Goal: Task Accomplishment & Management: Manage account settings

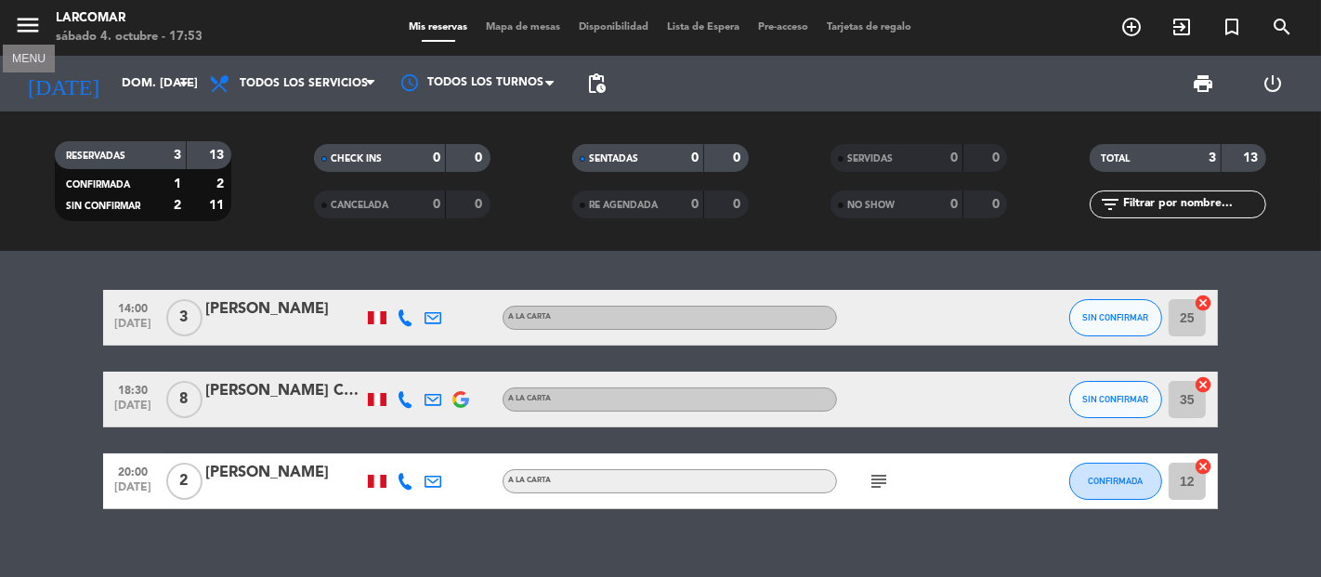
click at [19, 24] on icon "menu" at bounding box center [28, 25] width 28 height 28
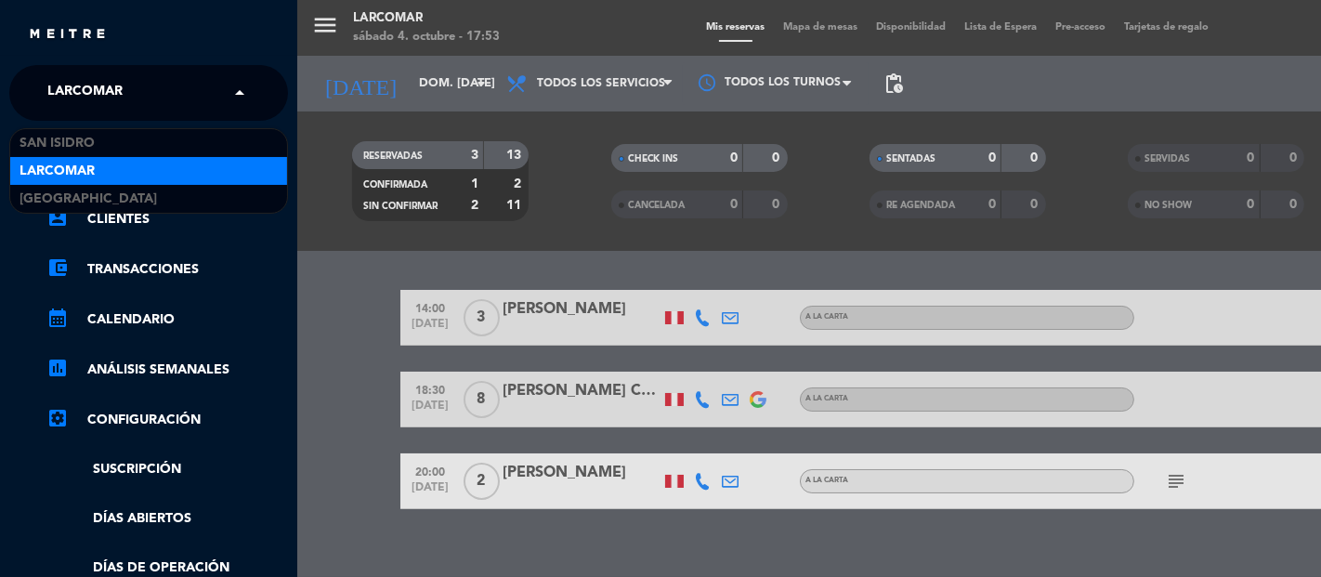
click at [156, 103] on input "text" at bounding box center [150, 93] width 227 height 41
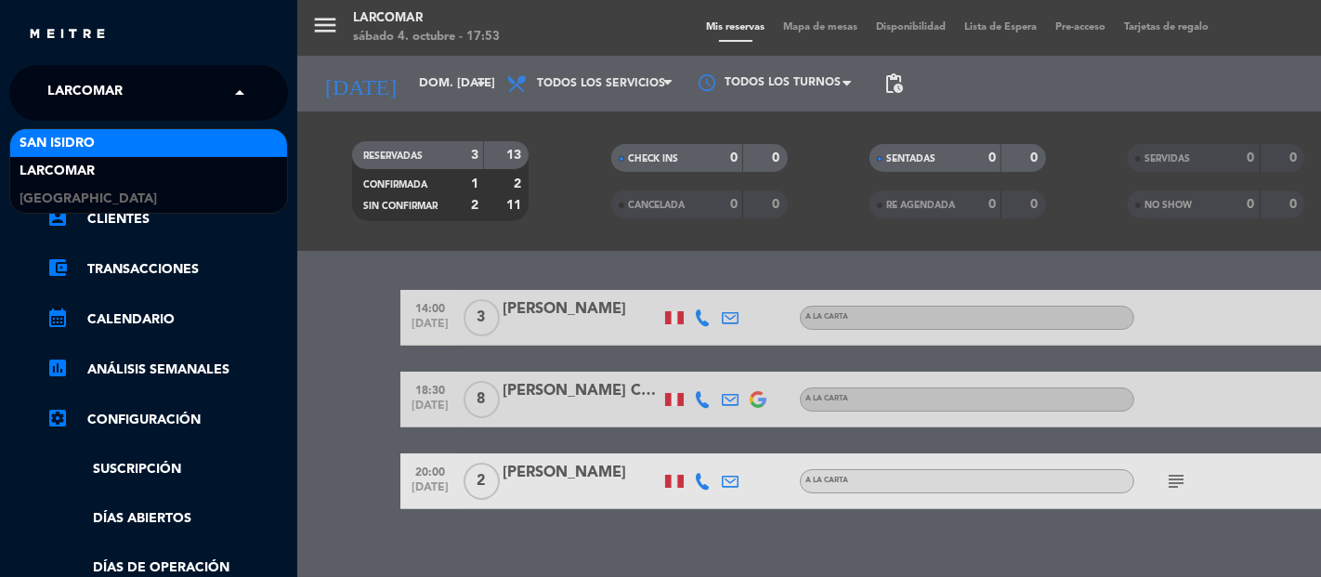
click at [90, 133] on span "San Isidro" at bounding box center [57, 143] width 75 height 21
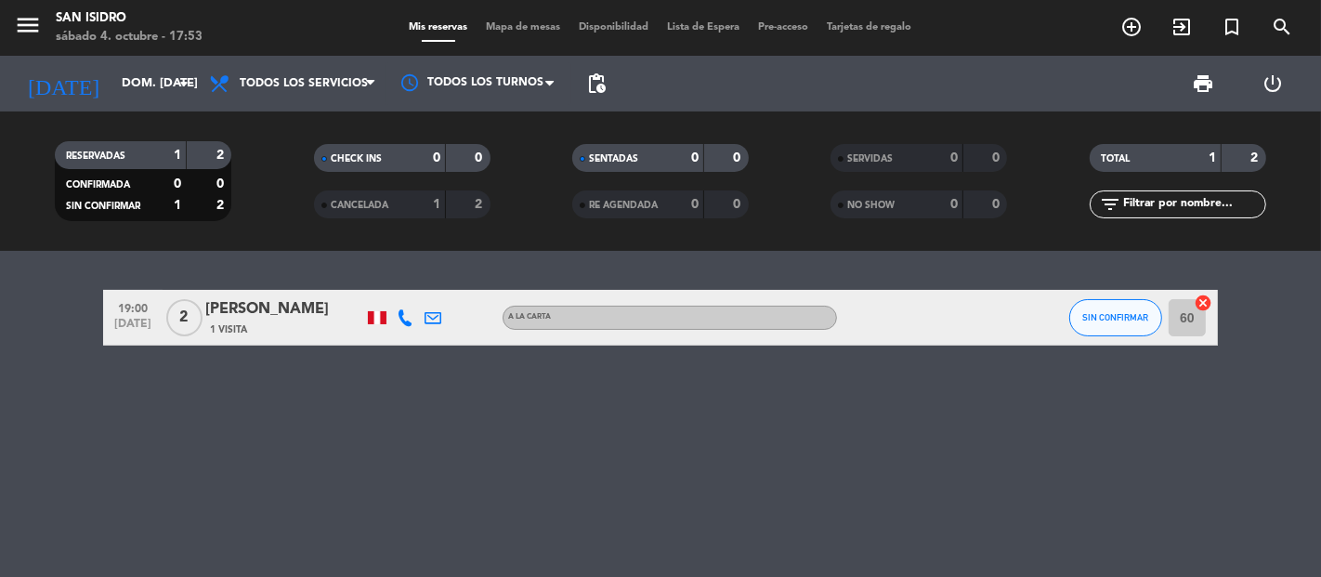
click at [273, 303] on div "[PERSON_NAME]" at bounding box center [284, 309] width 158 height 24
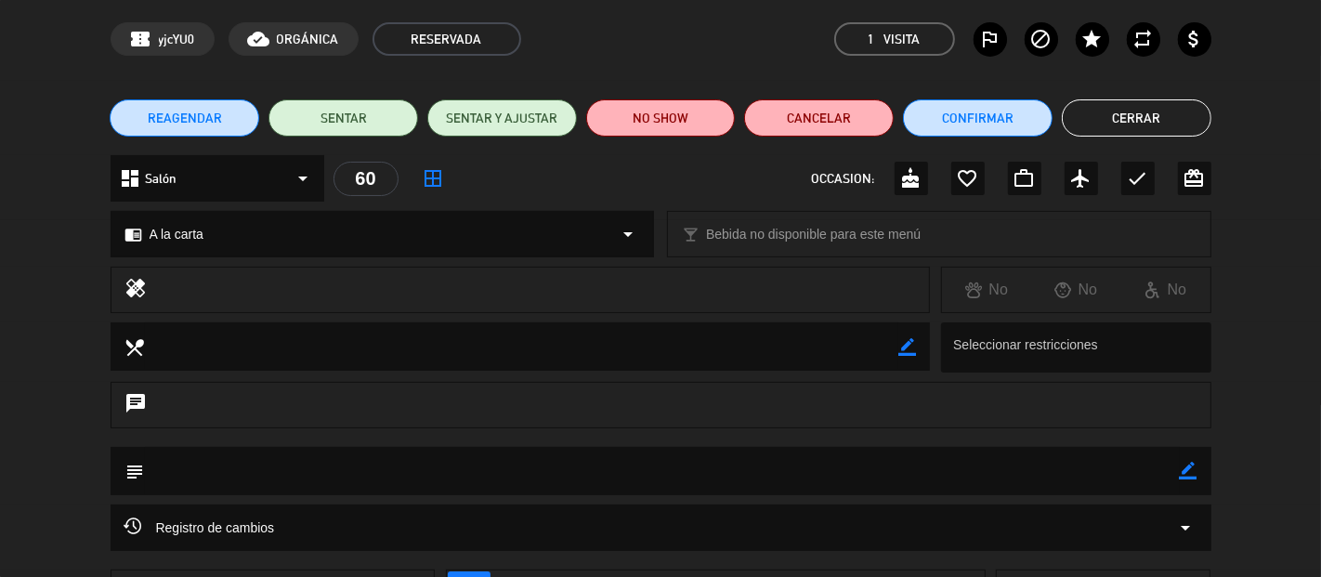
scroll to position [103, 0]
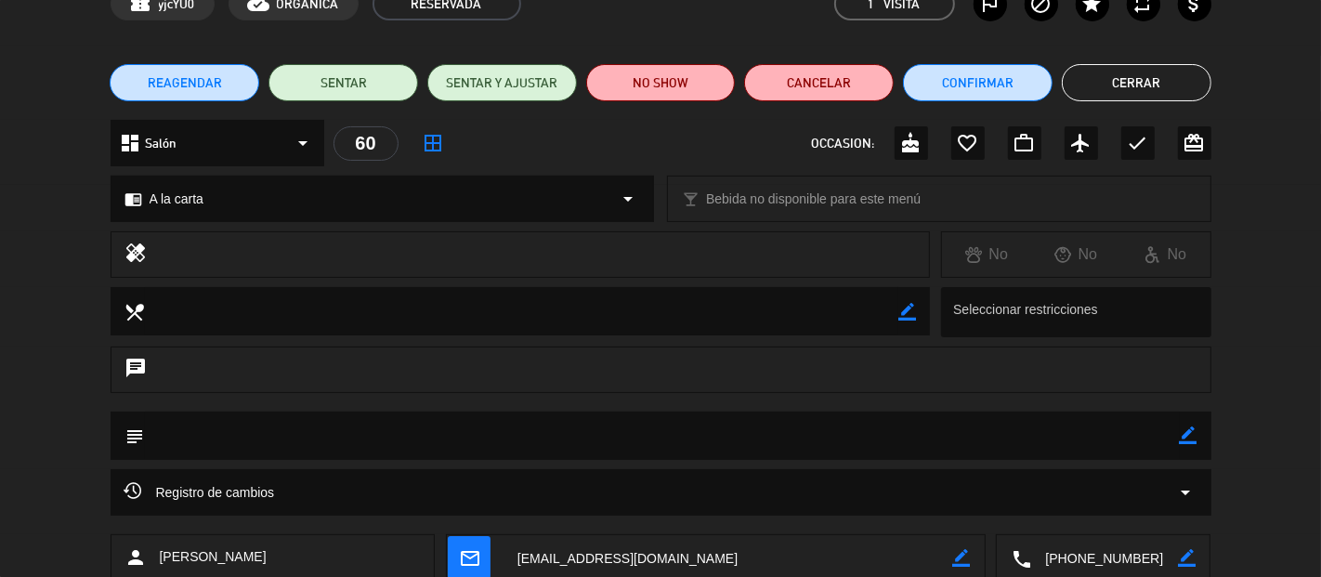
click at [1100, 561] on textarea at bounding box center [1104, 558] width 147 height 46
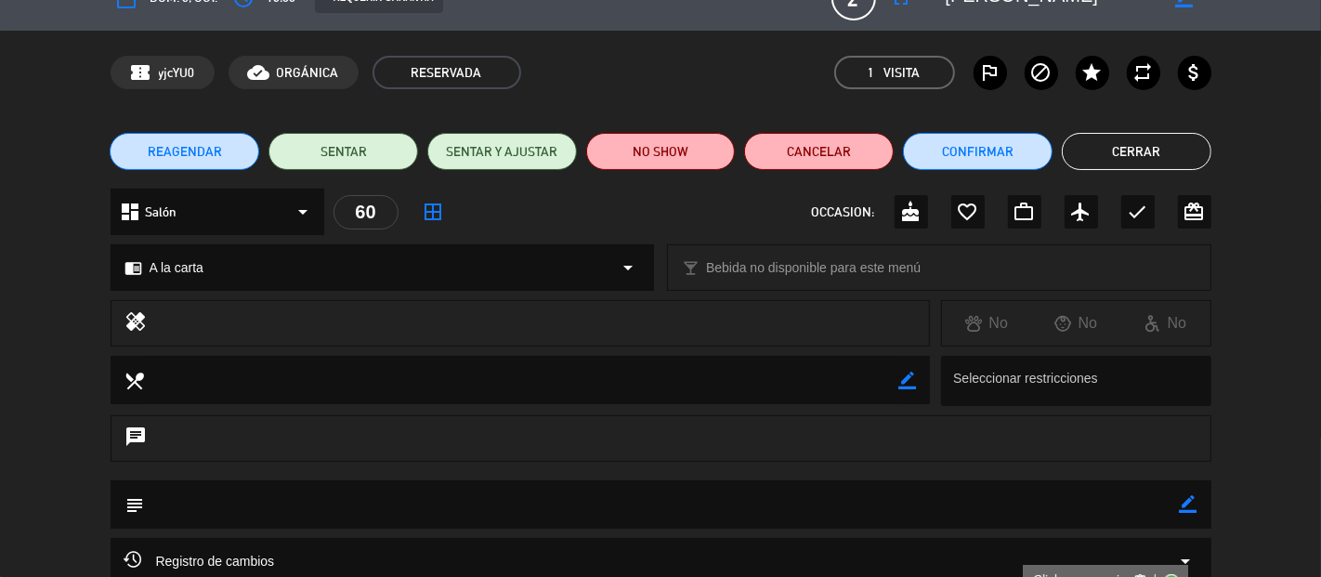
scroll to position [0, 0]
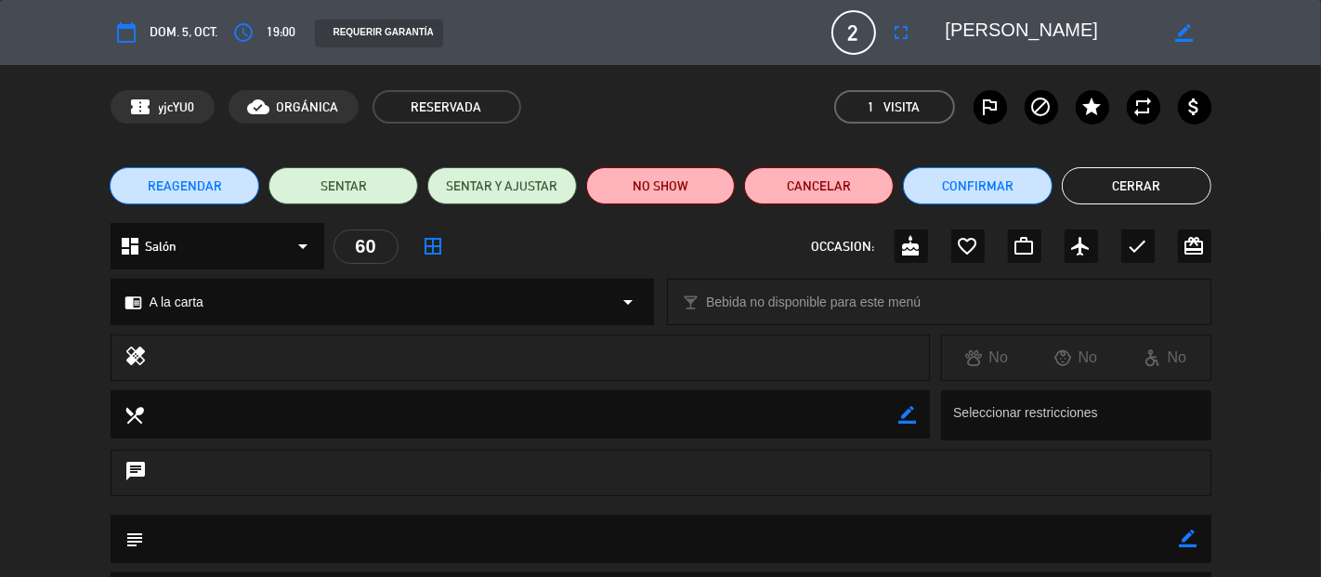
click at [1129, 172] on button "Cerrar" at bounding box center [1137, 185] width 150 height 37
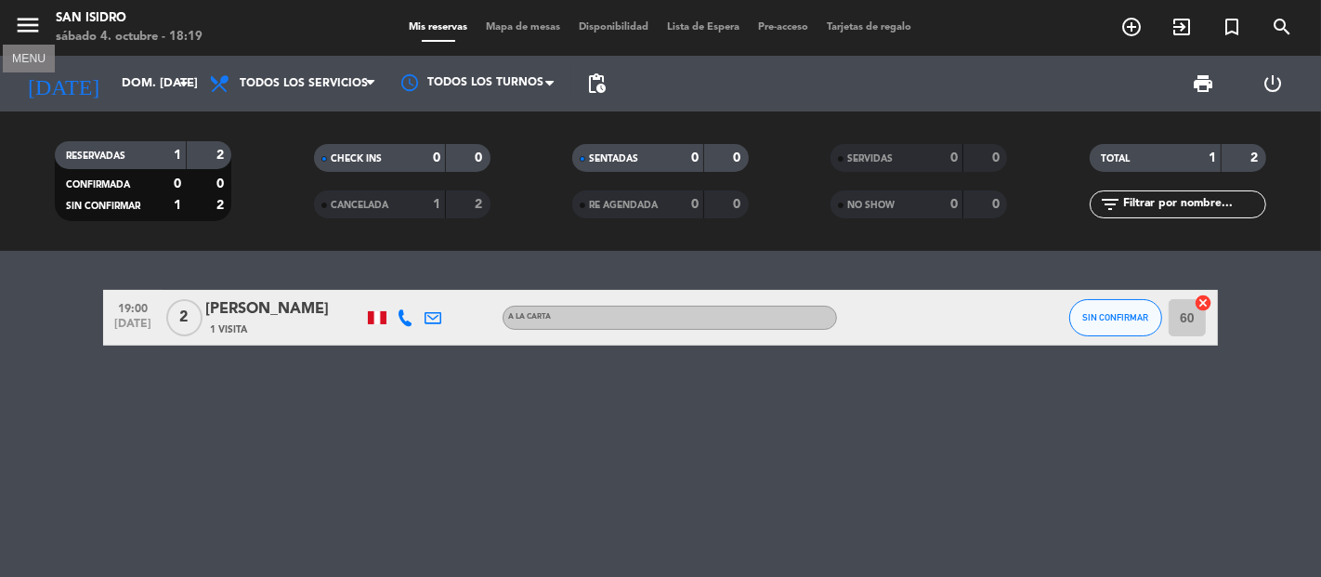
click at [24, 34] on icon "menu" at bounding box center [28, 25] width 28 height 28
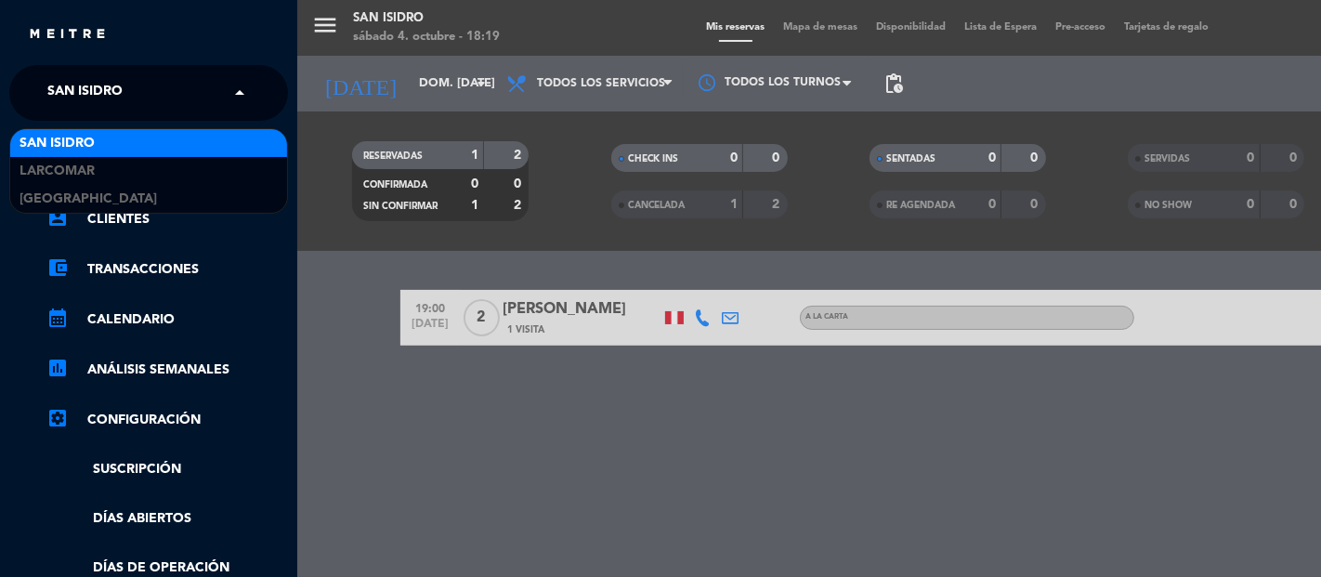
click at [187, 79] on input "text" at bounding box center [150, 93] width 227 height 41
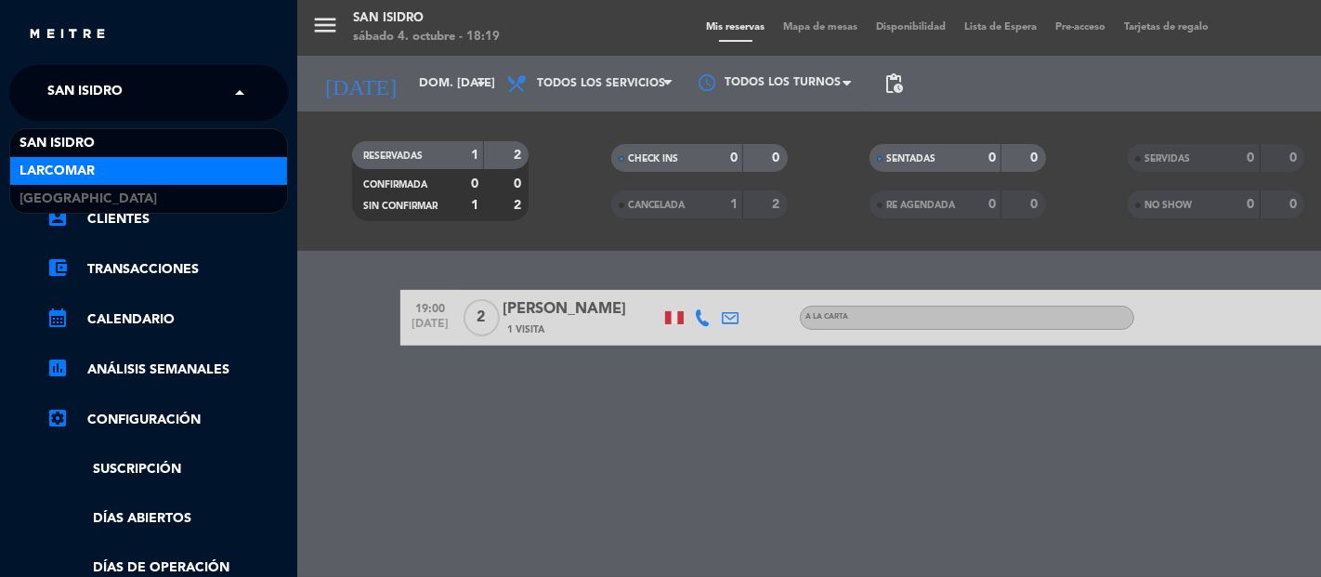
click at [89, 164] on span "Larcomar" at bounding box center [57, 171] width 75 height 21
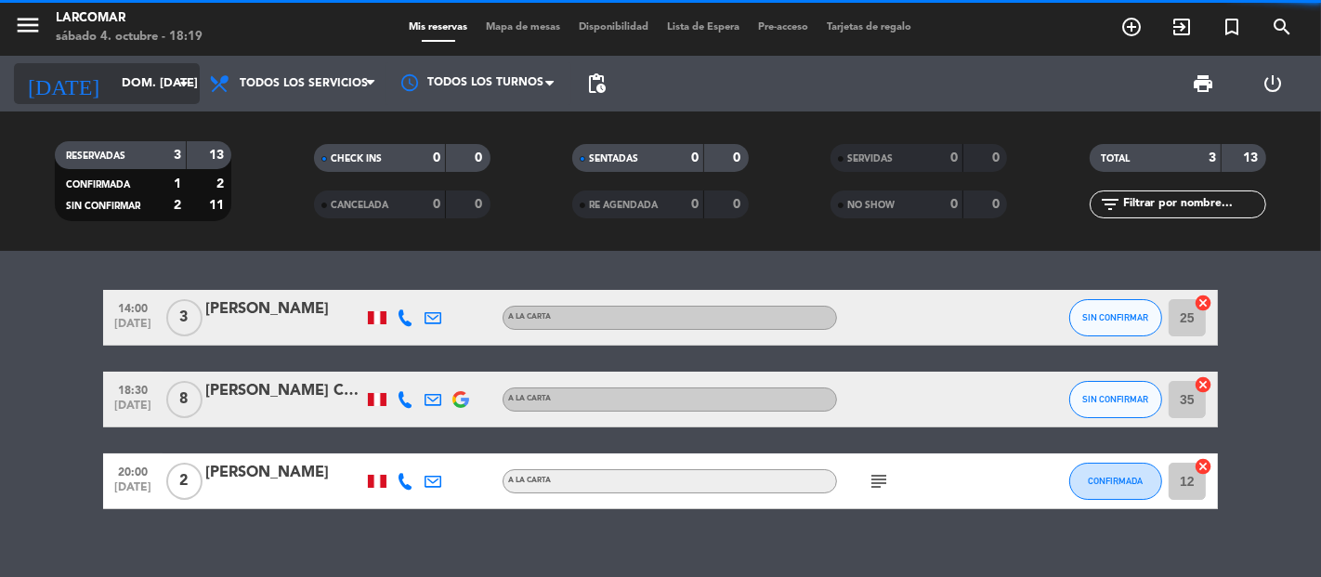
click at [113, 89] on input "dom. [DATE]" at bounding box center [193, 83] width 162 height 33
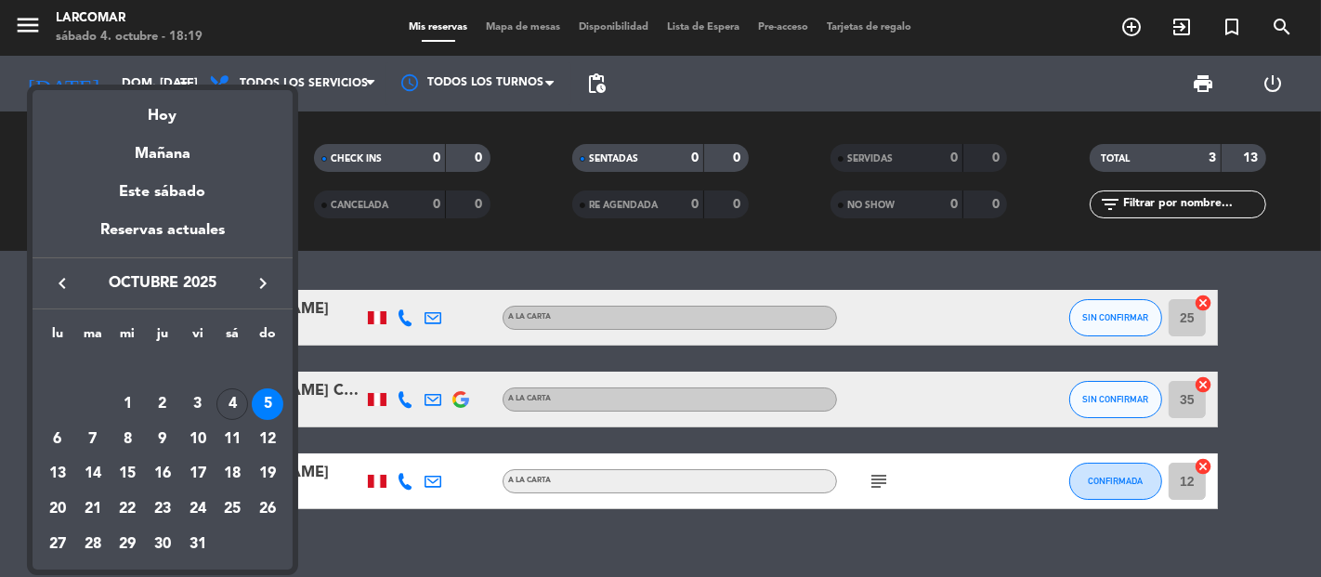
click at [255, 412] on div "5" at bounding box center [268, 404] width 32 height 32
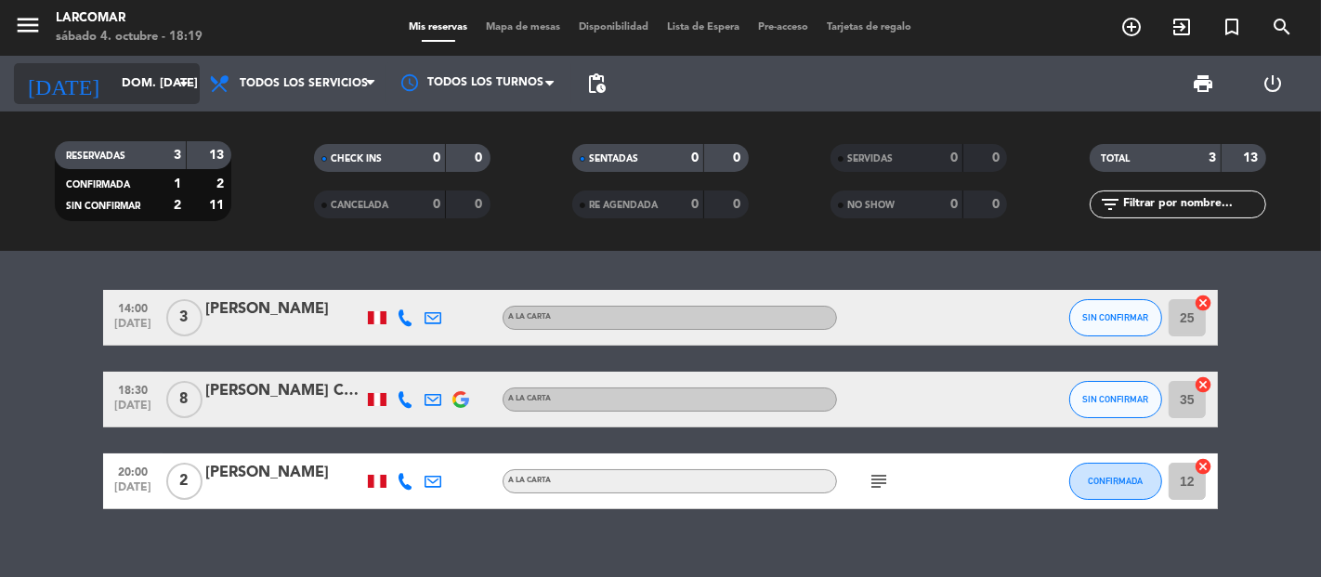
click at [112, 85] on input "dom. [DATE]" at bounding box center [193, 83] width 162 height 33
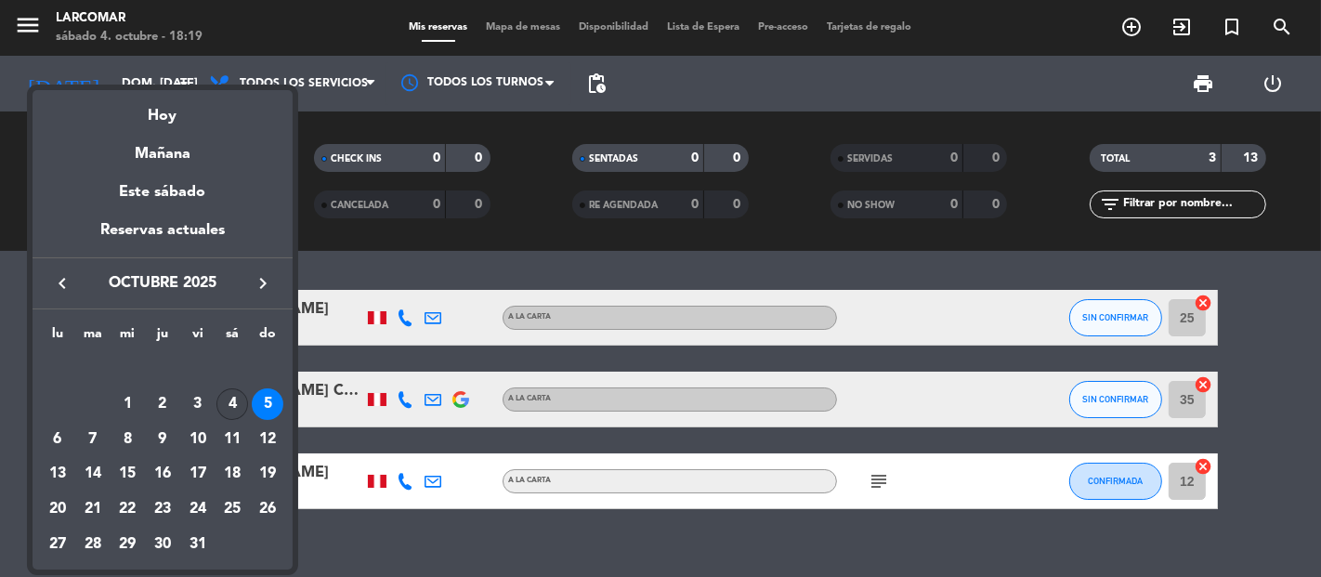
click at [245, 414] on td "4" at bounding box center [233, 404] width 35 height 35
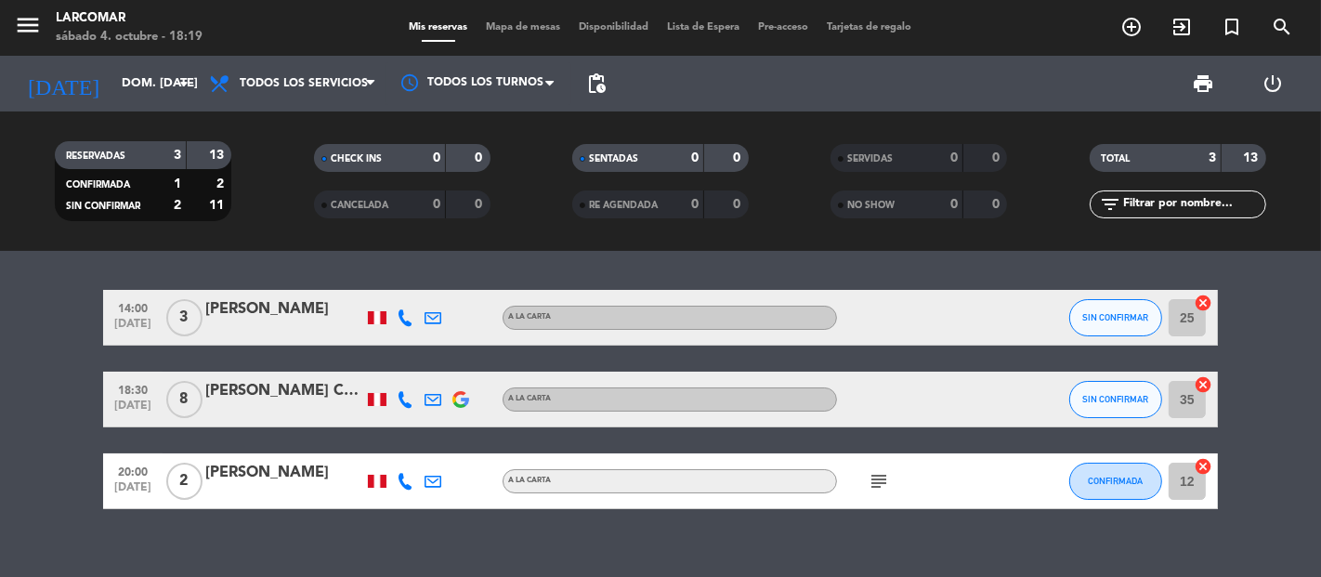
type input "sáb. [DATE]"
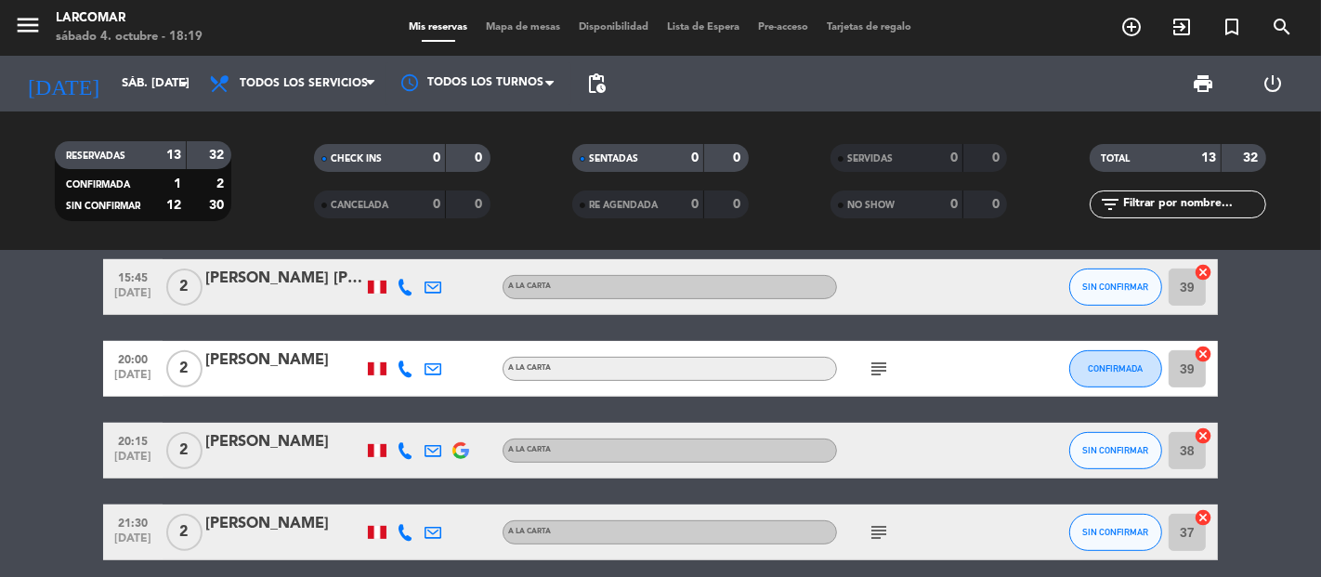
scroll to position [722, 0]
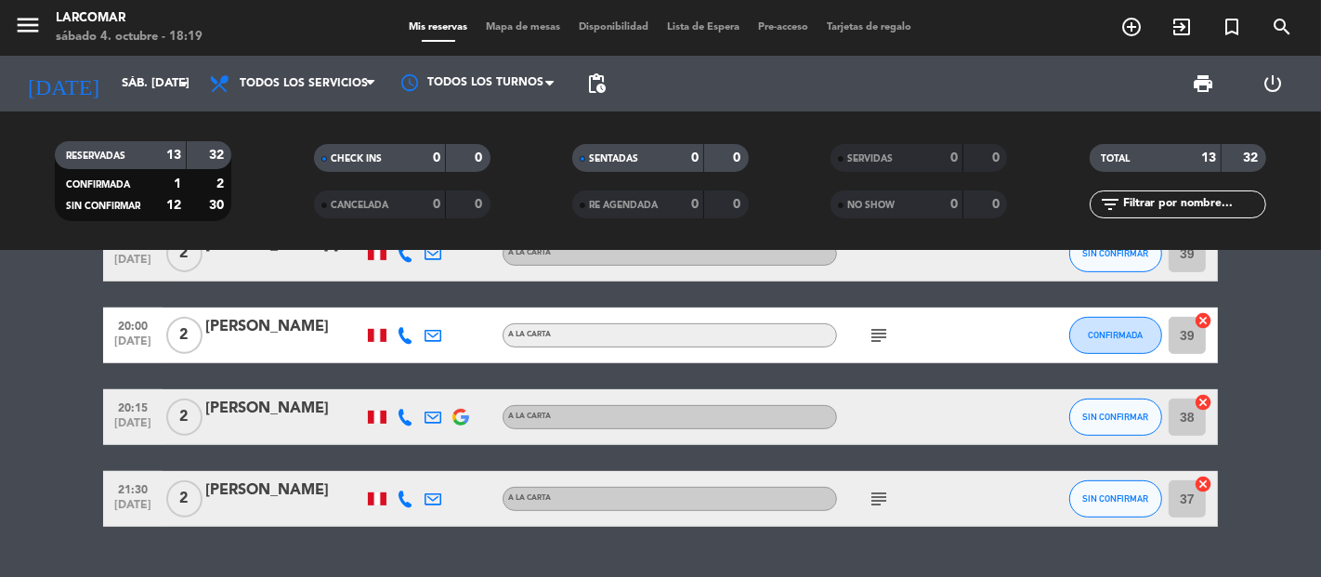
click at [260, 402] on div "[PERSON_NAME]" at bounding box center [284, 409] width 158 height 24
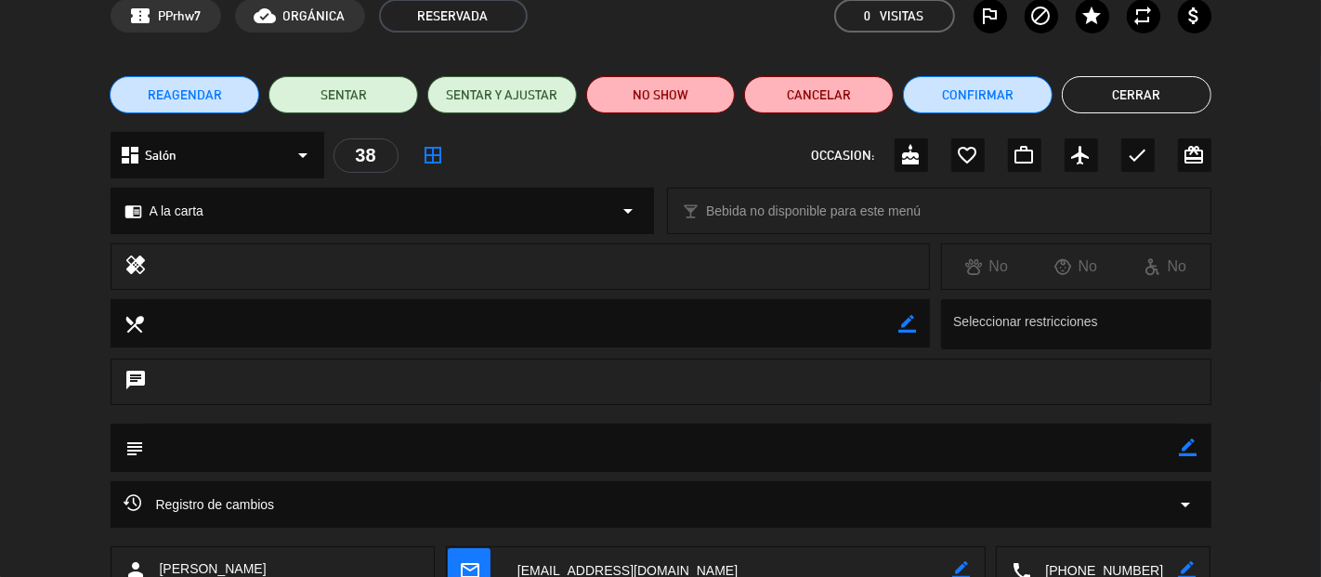
scroll to position [206, 0]
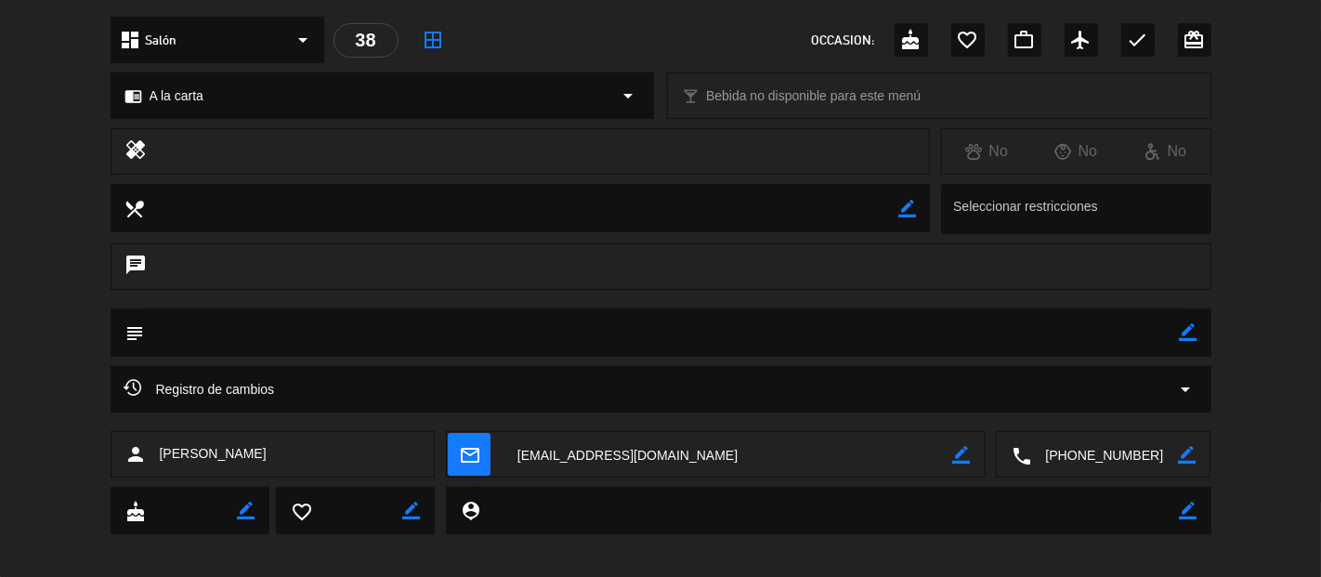
click at [1083, 458] on textarea at bounding box center [1104, 455] width 147 height 46
click at [571, 452] on textarea at bounding box center [729, 455] width 450 height 46
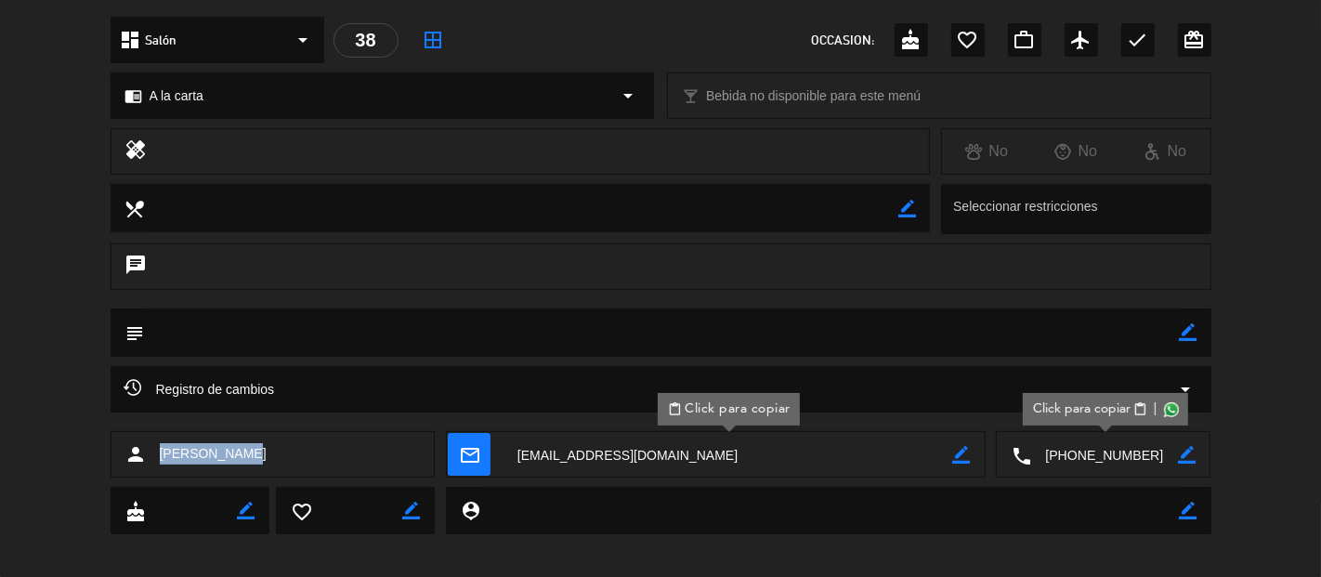
drag, startPoint x: 242, startPoint y: 455, endPoint x: 151, endPoint y: 463, distance: 90.4
click at [151, 463] on div "person [PERSON_NAME]" at bounding box center [273, 454] width 325 height 46
copy div "[PERSON_NAME]"
click at [240, 461] on div "person [PERSON_NAME]" at bounding box center [273, 454] width 325 height 46
drag, startPoint x: 239, startPoint y: 456, endPoint x: 161, endPoint y: 463, distance: 78.3
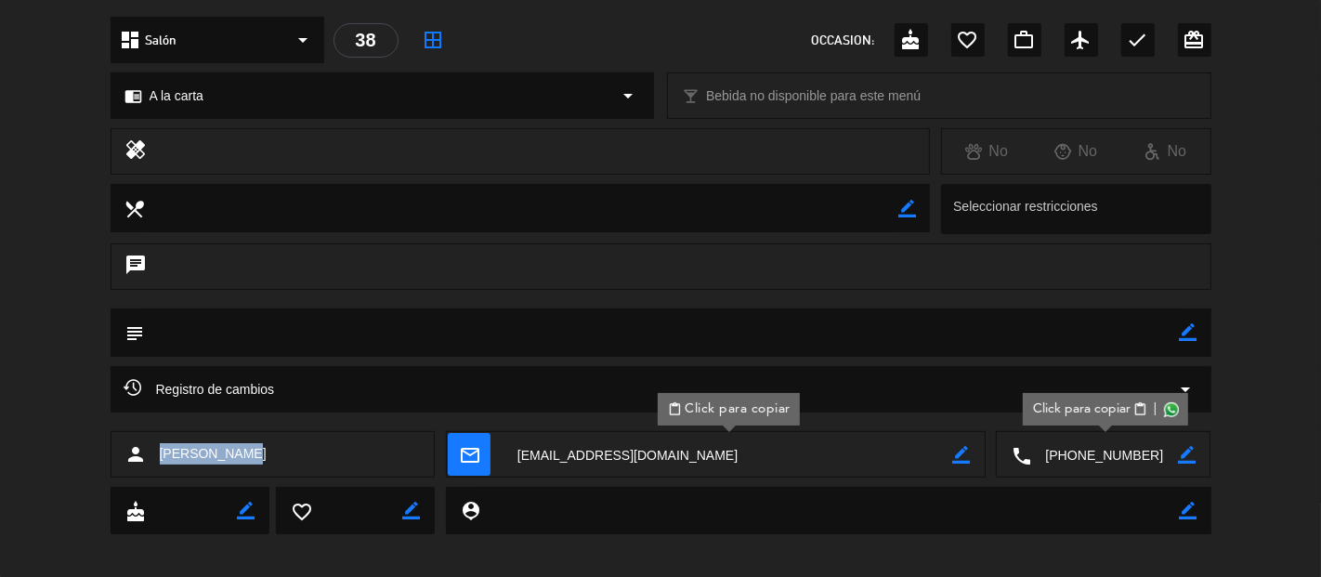
click at [161, 463] on div "person [PERSON_NAME]" at bounding box center [273, 454] width 325 height 46
copy span "[PERSON_NAME]"
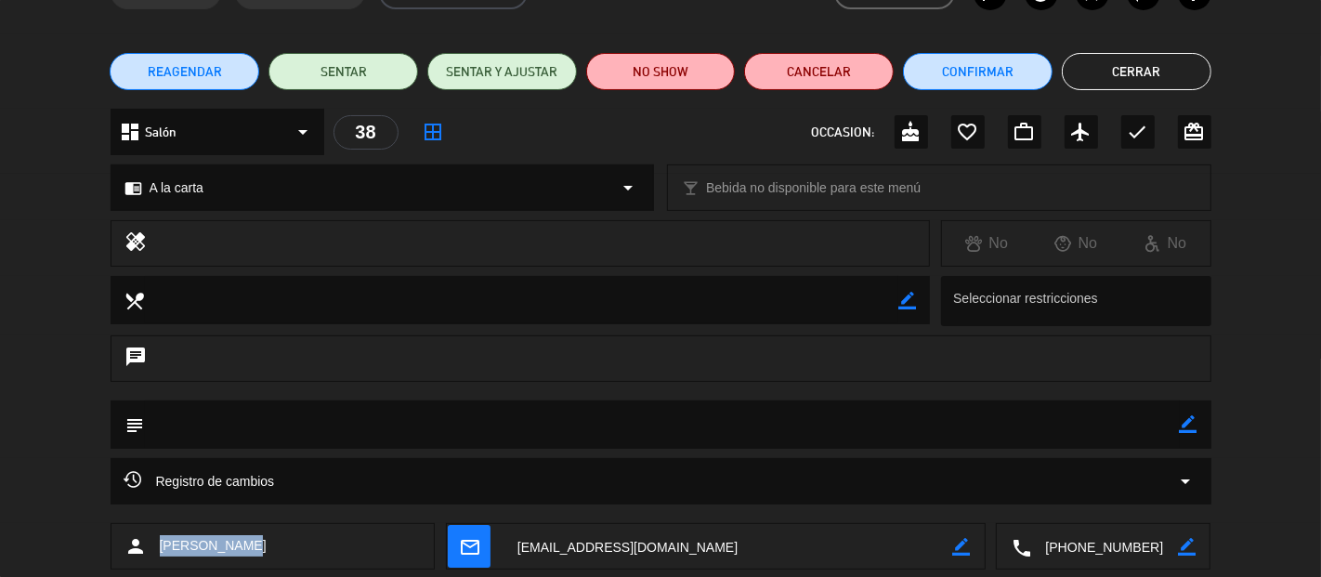
scroll to position [0, 0]
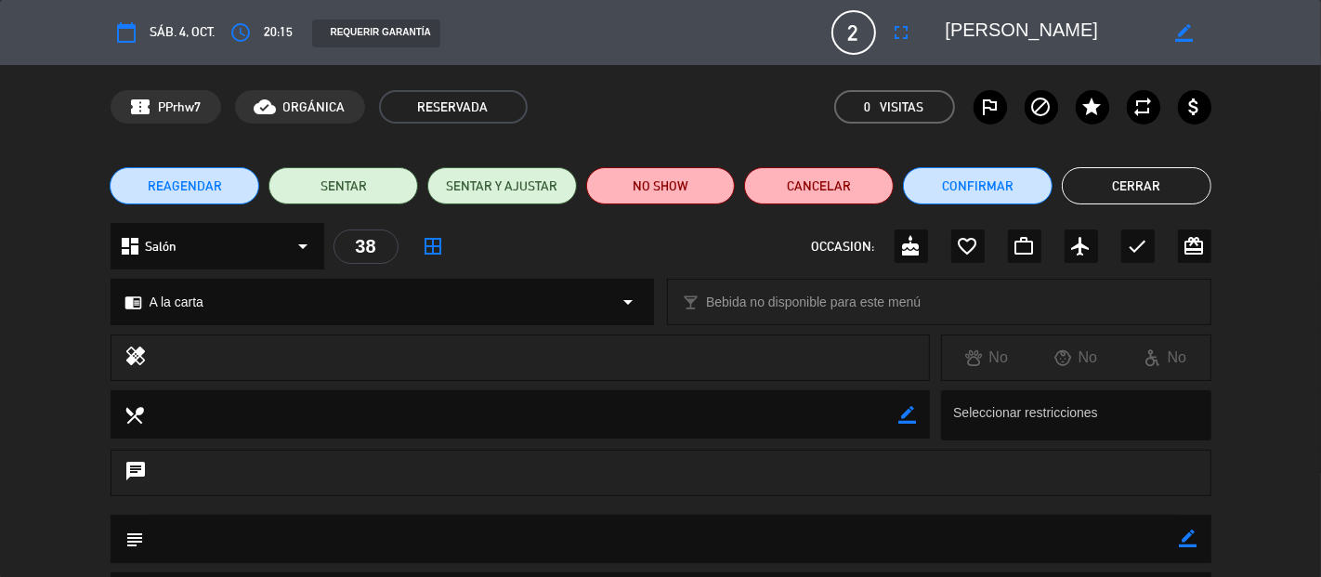
click at [1104, 190] on button "Cerrar" at bounding box center [1137, 185] width 150 height 37
